Goal: Information Seeking & Learning: Learn about a topic

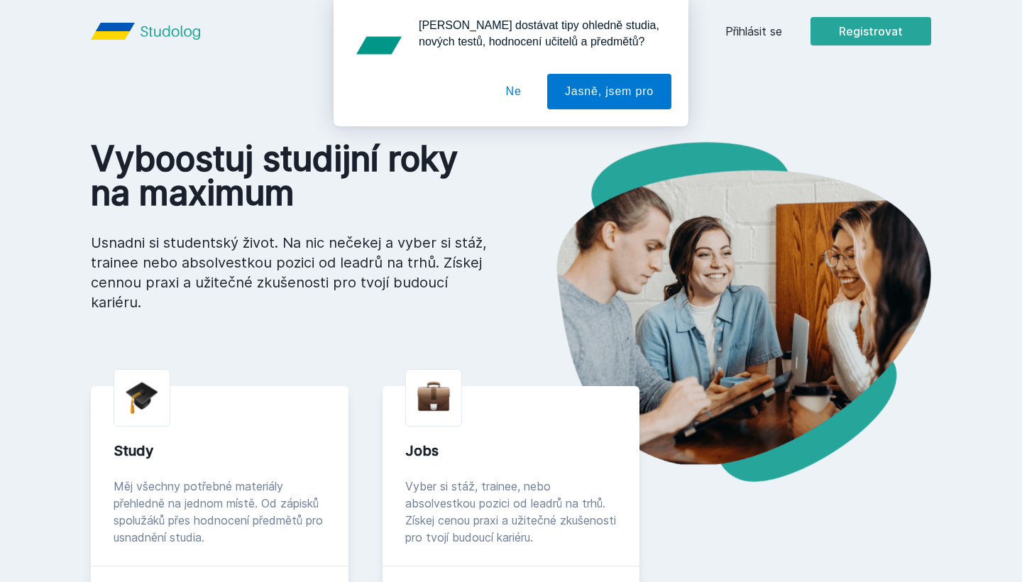
click at [746, 25] on div "[PERSON_NAME] dostávat tipy ohledně studia, nových testů, hodnocení učitelů a p…" at bounding box center [511, 63] width 1022 height 126
click at [743, 36] on div "[PERSON_NAME] dostávat tipy ohledně studia, nových testů, hodnocení učitelů a p…" at bounding box center [511, 63] width 1022 height 126
click at [509, 83] on button "Ne" at bounding box center [514, 92] width 51 height 36
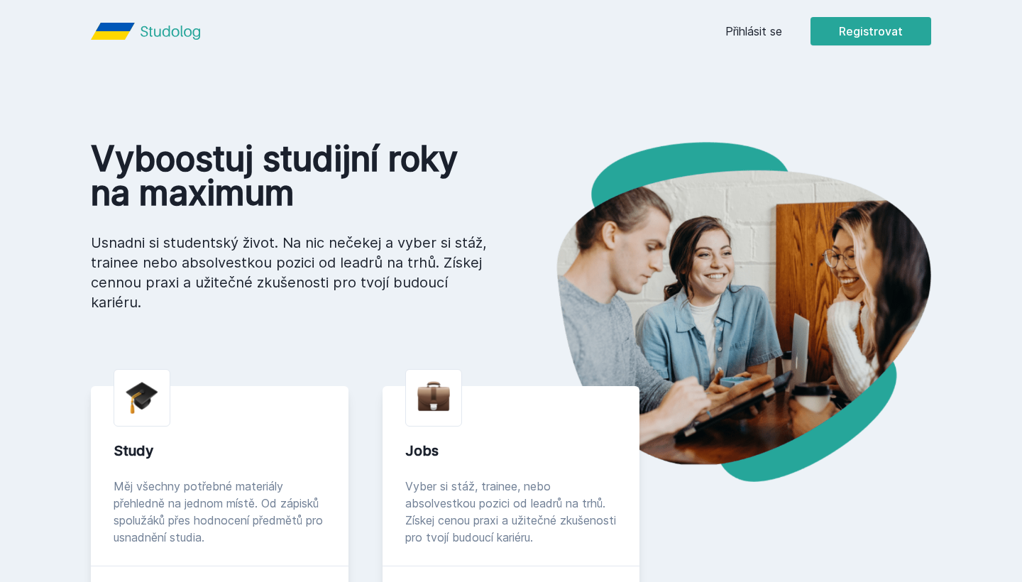
click at [743, 28] on link "Přihlásit se" at bounding box center [754, 31] width 57 height 17
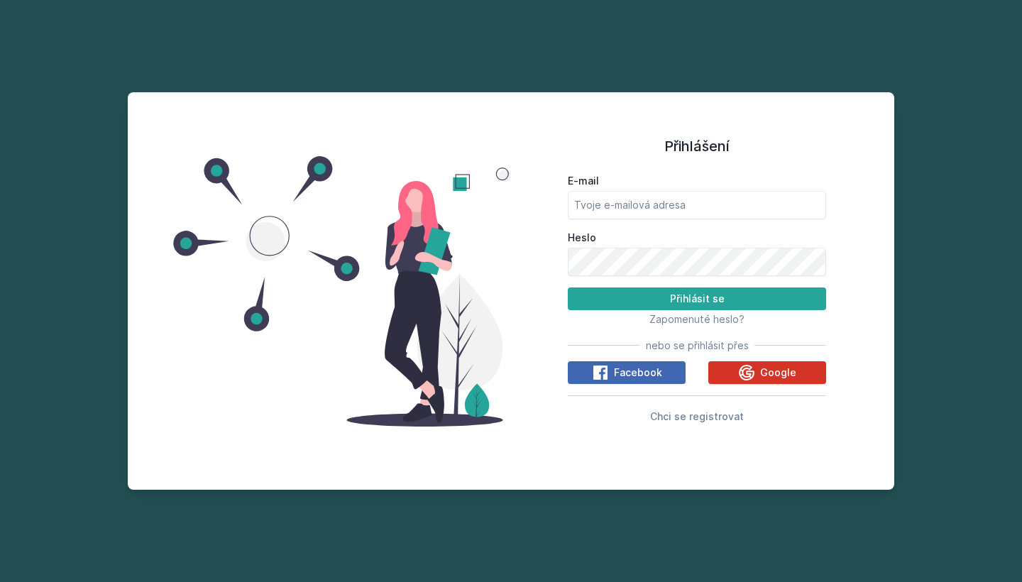
click at [752, 366] on icon at bounding box center [747, 372] width 16 height 16
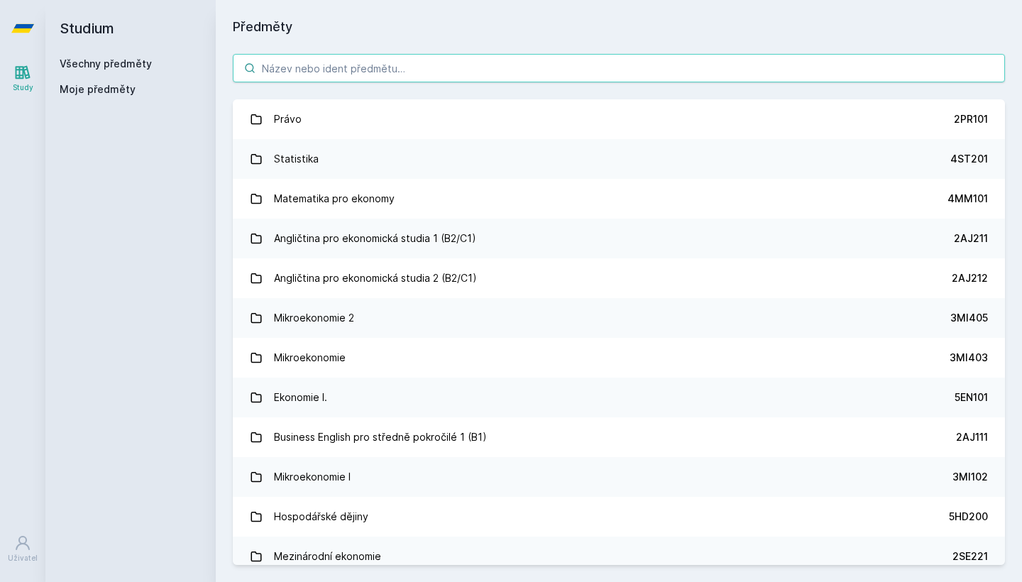
click at [365, 72] on input "search" at bounding box center [619, 68] width 773 height 28
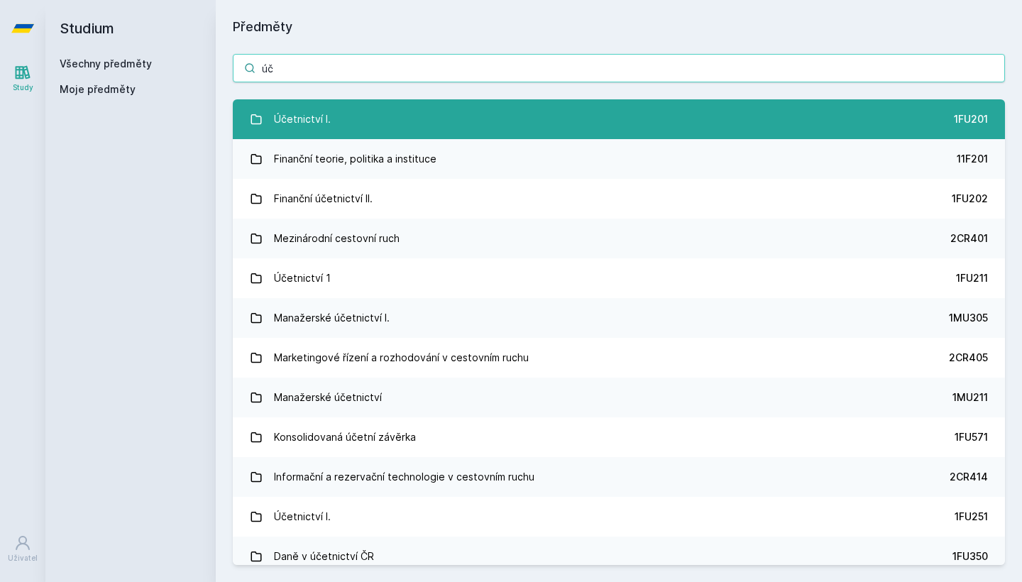
type input "úč"
click at [270, 124] on link "Účetnictví I. 1FU201" at bounding box center [619, 119] width 773 height 40
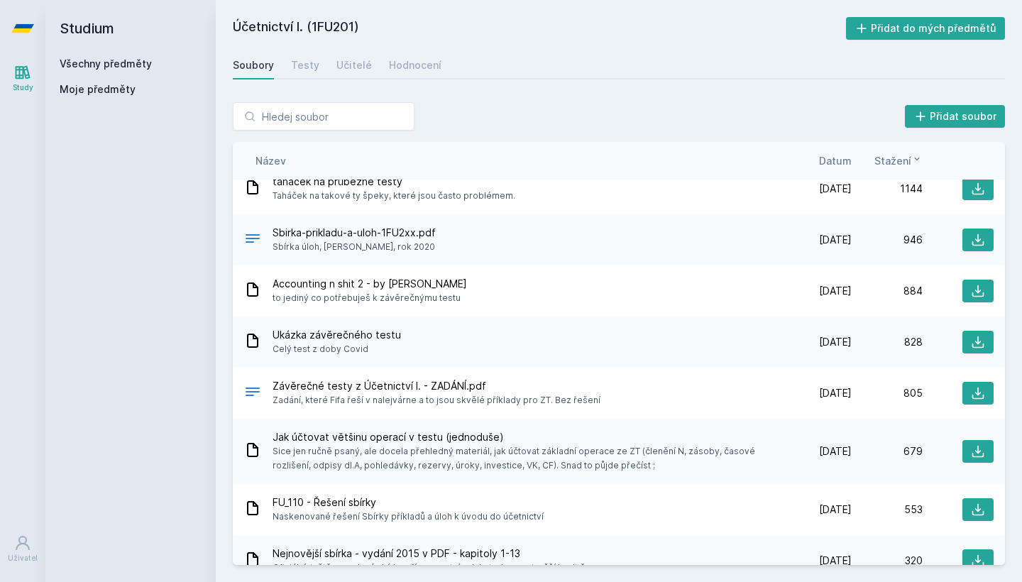
scroll to position [133, 0]
click at [418, 291] on span "to jediný co potřebuješ k závěrečnýmu testu" at bounding box center [370, 297] width 195 height 14
click at [449, 283] on span "Accounting n shit 2 - by Fífa" at bounding box center [370, 283] width 195 height 14
click at [378, 285] on span "Accounting n shit 2 - by Fífa" at bounding box center [370, 283] width 195 height 14
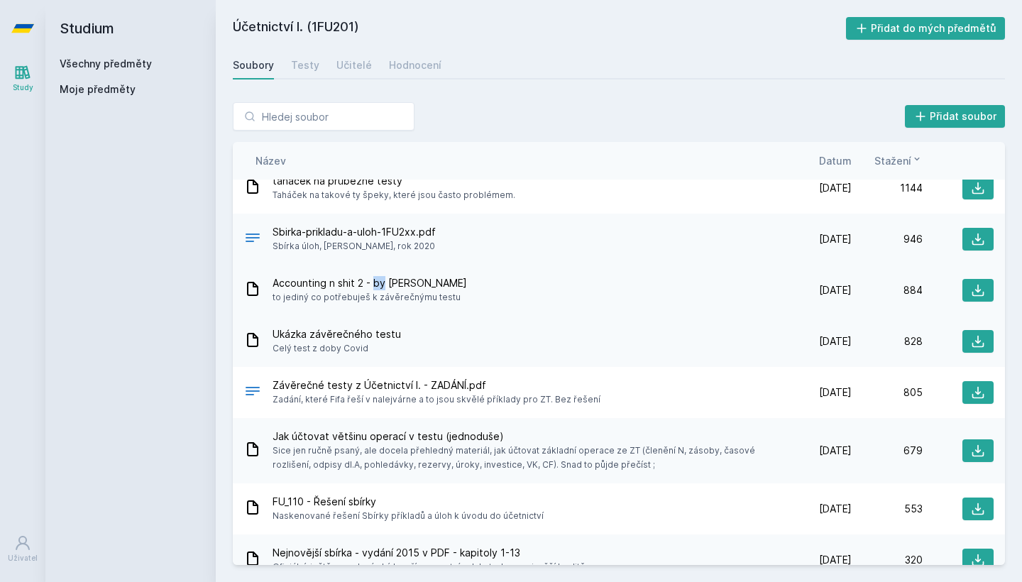
click at [378, 285] on span "Accounting n shit 2 - by Fífa" at bounding box center [370, 283] width 195 height 14
click at [471, 283] on div "Accounting n shit 2 - by Fífa to jediný co potřebuješ k závěrečnýmu testu" at bounding box center [512, 290] width 537 height 28
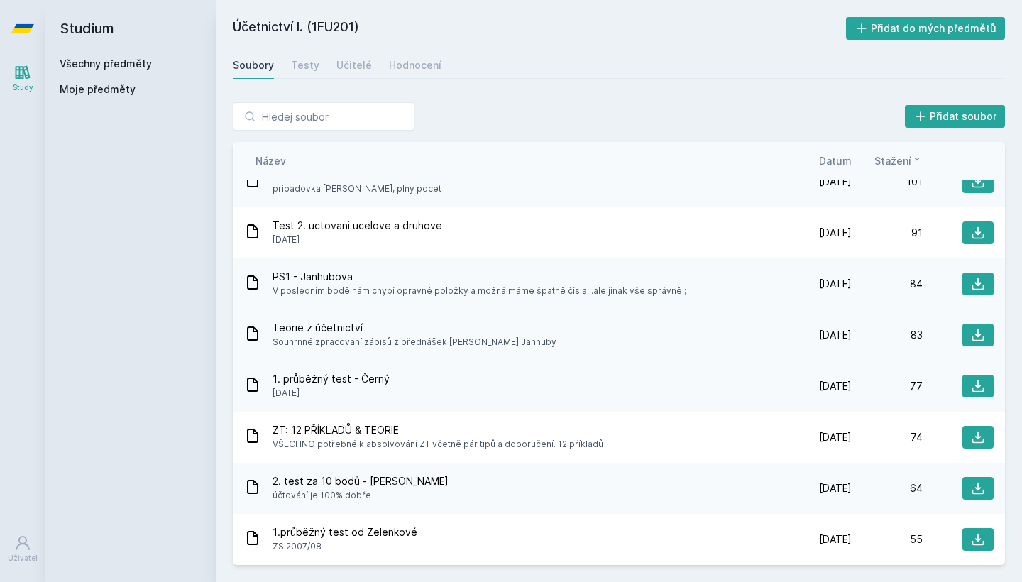
scroll to position [1287, 0]
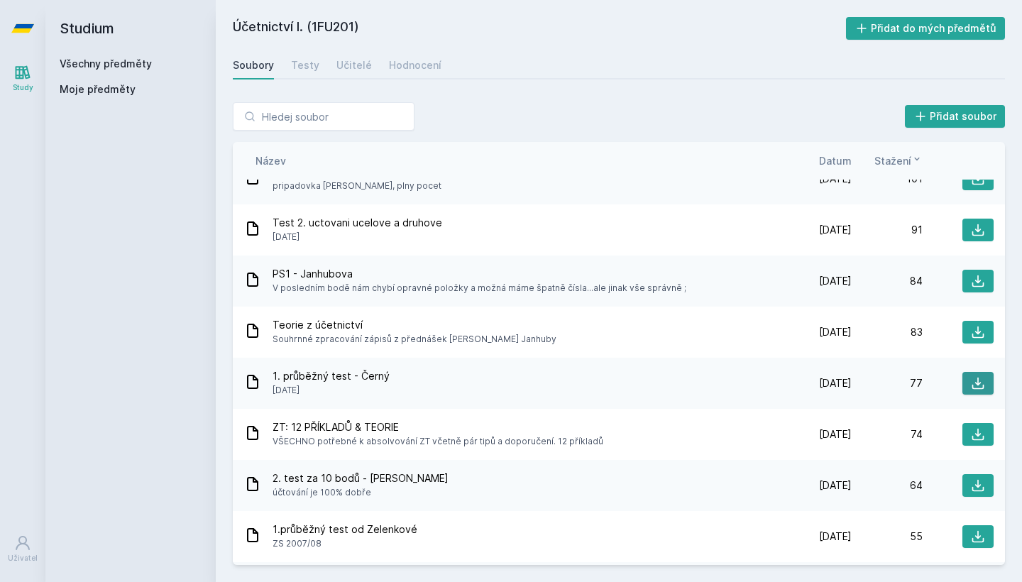
click at [988, 379] on button at bounding box center [978, 383] width 31 height 23
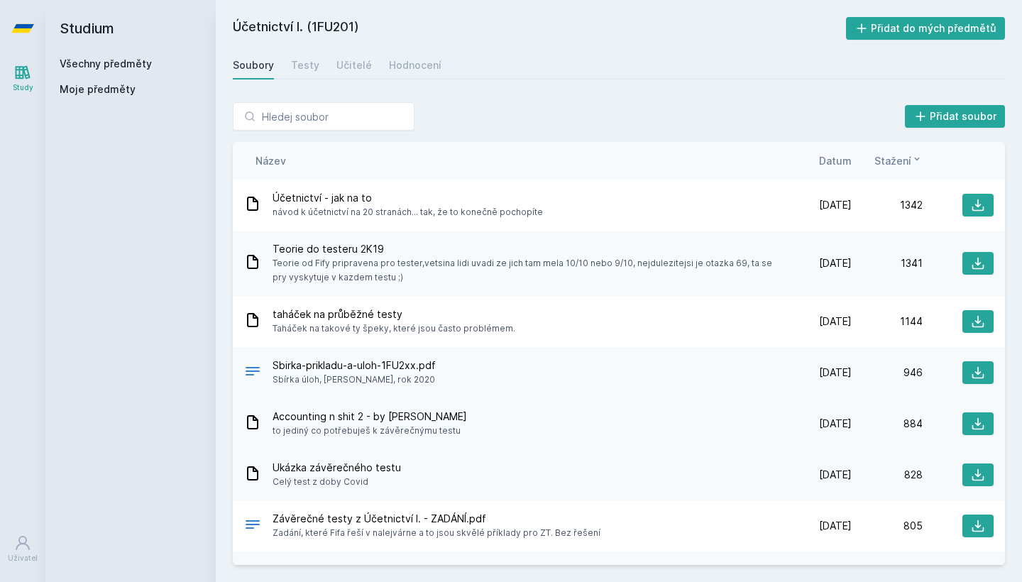
scroll to position [0, 0]
click at [986, 201] on button at bounding box center [978, 205] width 31 height 23
click at [984, 320] on icon at bounding box center [978, 322] width 14 height 14
click at [307, 67] on div "Testy" at bounding box center [305, 65] width 28 height 14
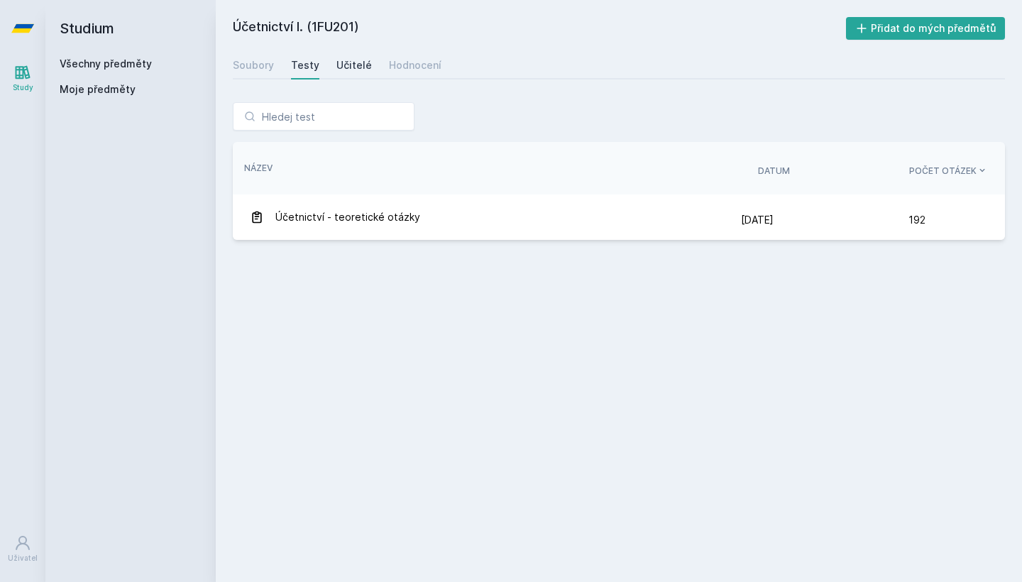
click at [364, 62] on div "Učitelé" at bounding box center [355, 65] width 36 height 14
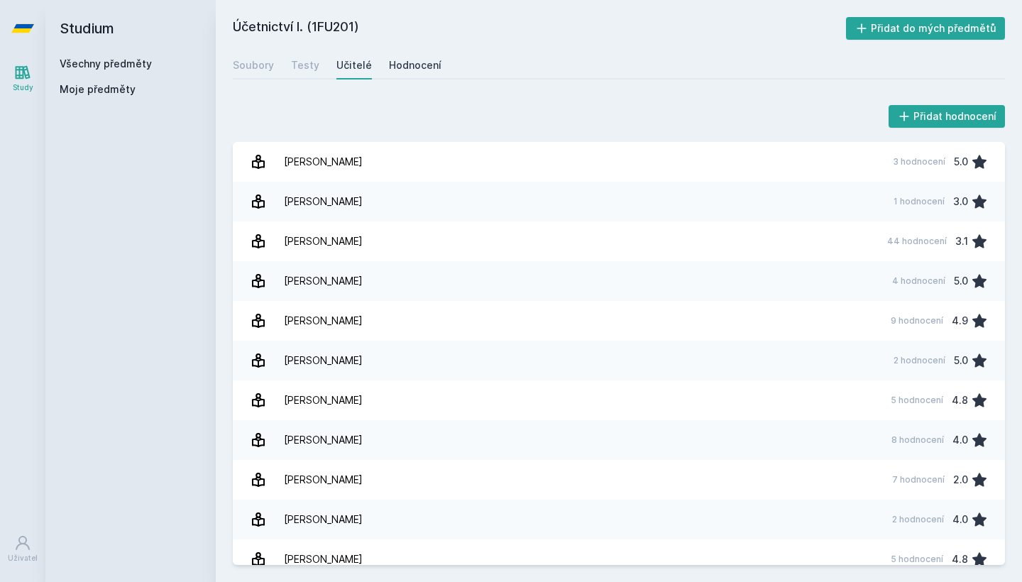
click at [403, 68] on div "Hodnocení" at bounding box center [415, 65] width 53 height 14
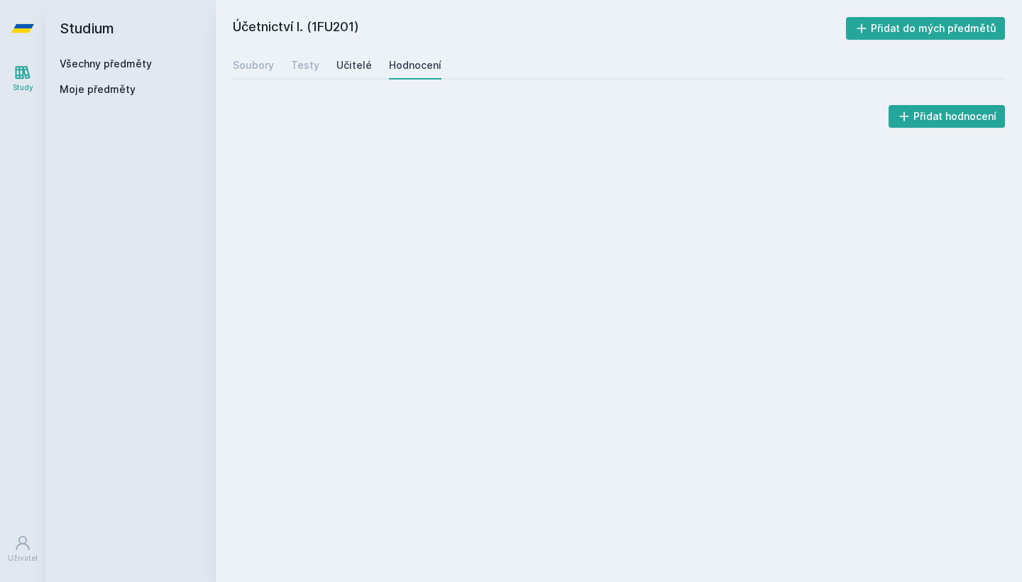
click at [353, 64] on div "Učitelé" at bounding box center [355, 65] width 36 height 14
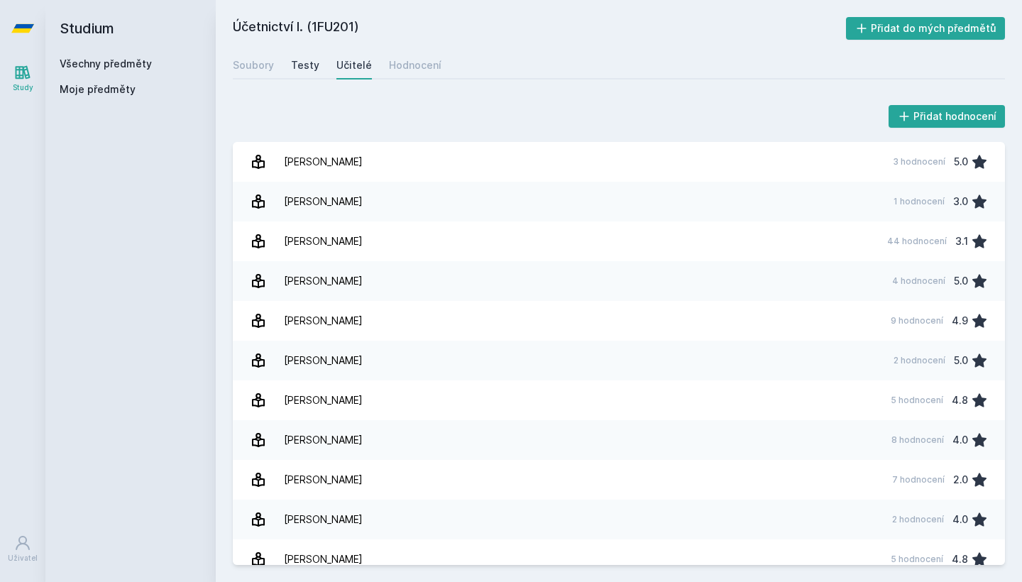
click at [313, 69] on div "Testy" at bounding box center [305, 65] width 28 height 14
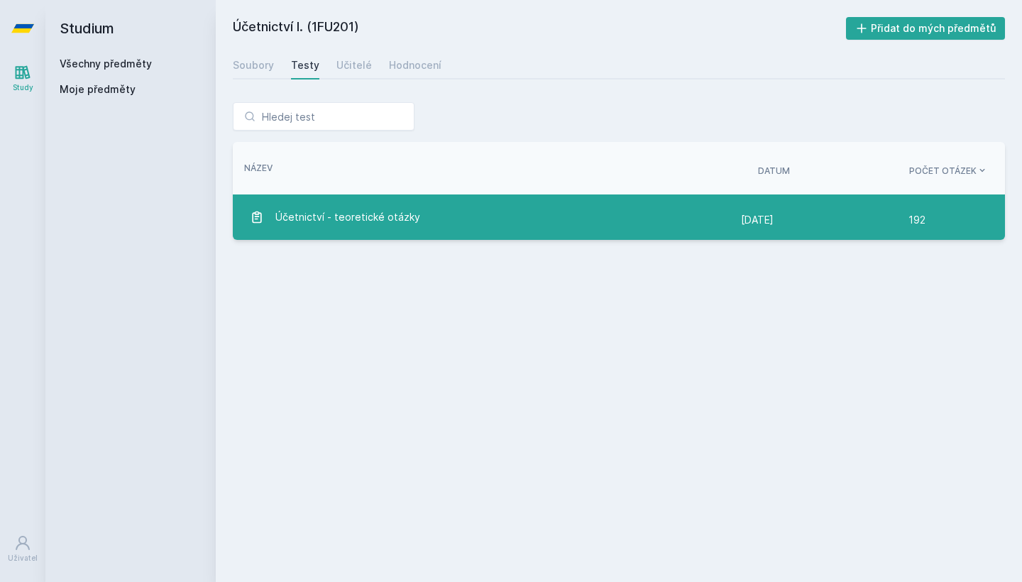
click at [411, 210] on span "Účetnictví - teoretické otázky" at bounding box center [348, 217] width 145 height 28
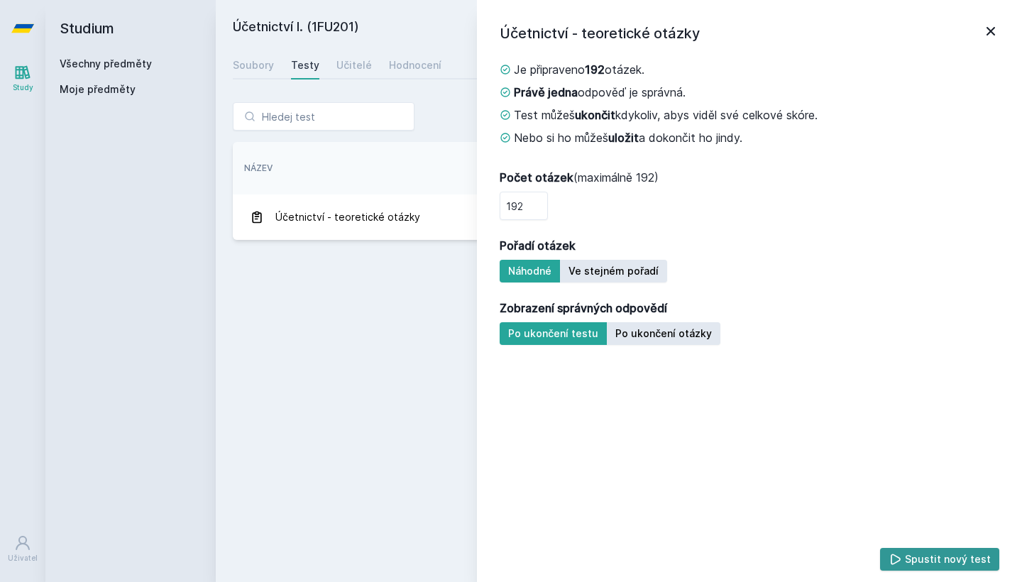
click at [929, 567] on button "Spustit nový test" at bounding box center [940, 559] width 120 height 23
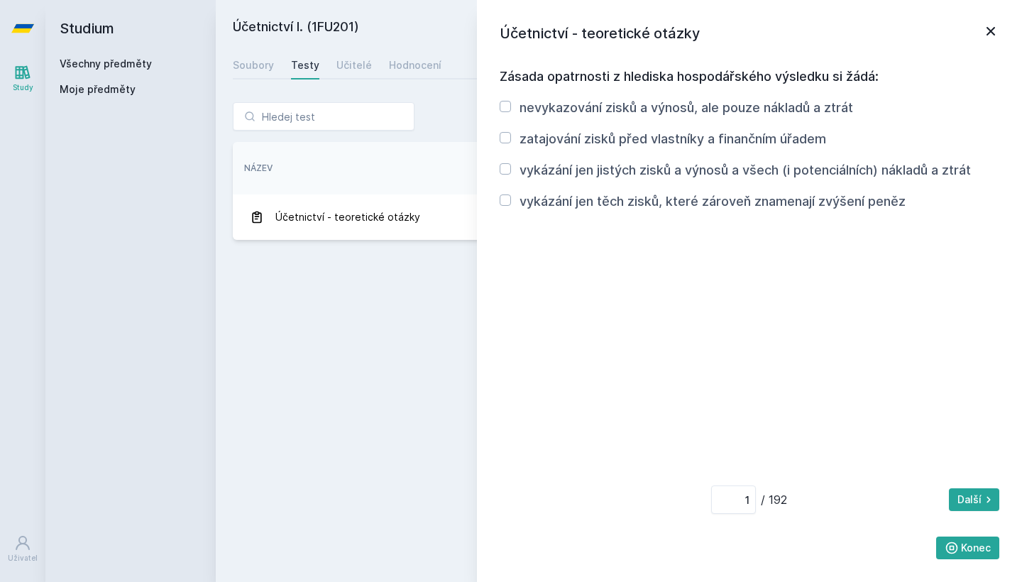
click at [992, 23] on icon at bounding box center [991, 31] width 17 height 17
